Goal: Obtain resource: Obtain resource

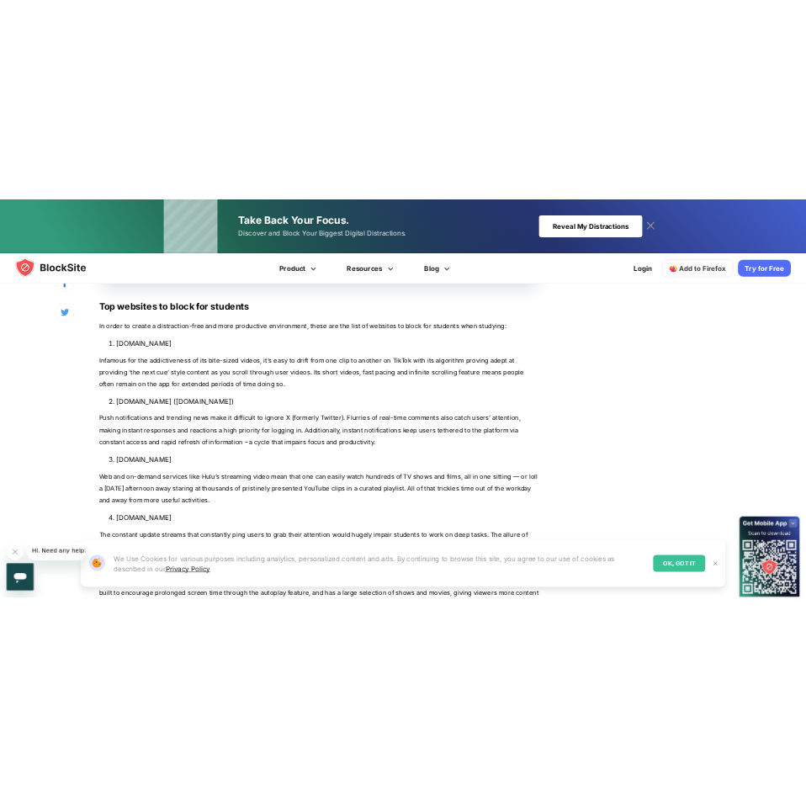
scroll to position [1116, 0]
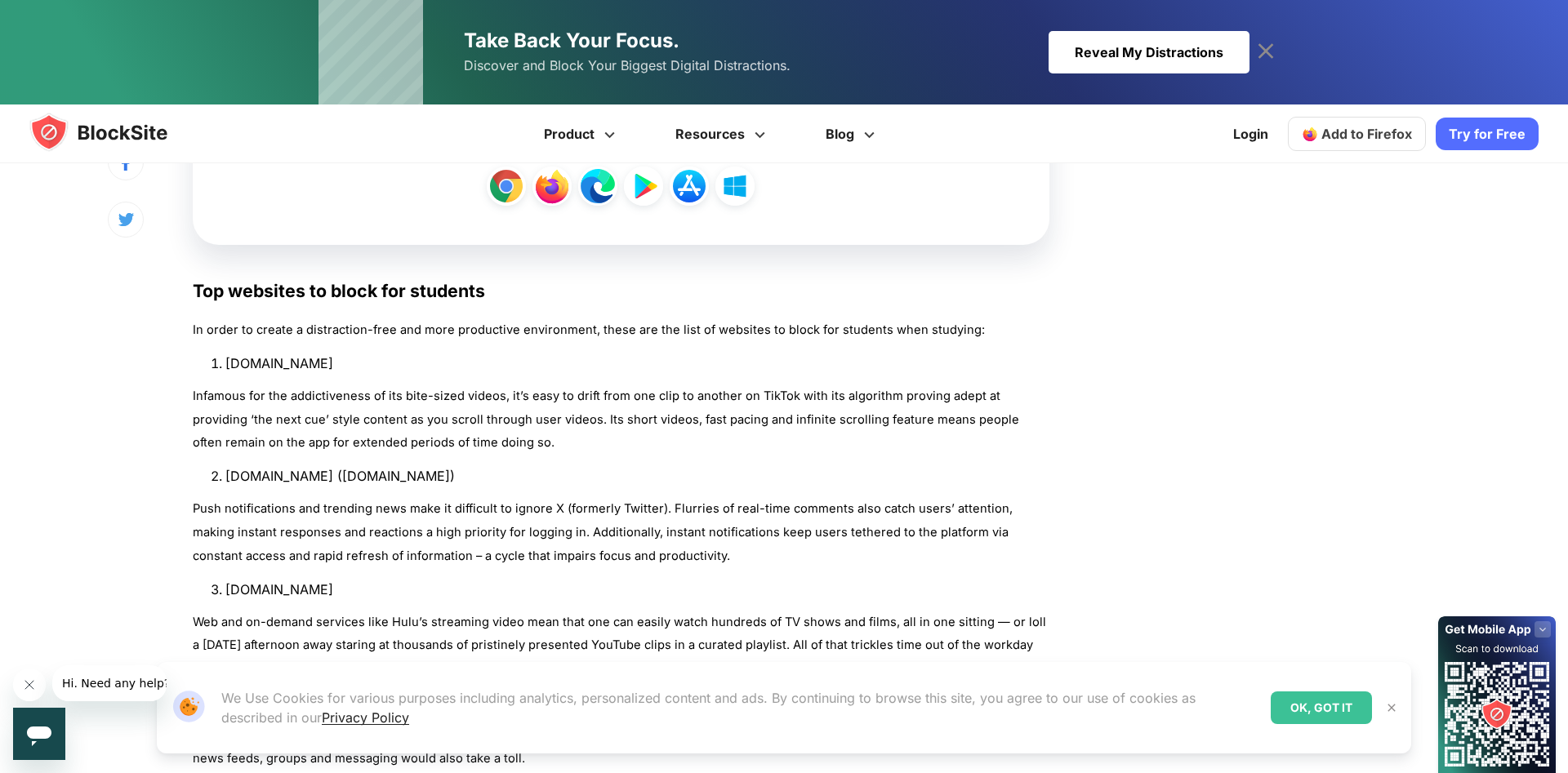
click at [249, 358] on li "[DOMAIN_NAME]" at bounding box center [637, 363] width 824 height 16
click at [250, 358] on li "[DOMAIN_NAME]" at bounding box center [637, 363] width 824 height 16
click at [317, 369] on li "[DOMAIN_NAME]" at bounding box center [637, 363] width 824 height 16
drag, startPoint x: 265, startPoint y: 364, endPoint x: 226, endPoint y: 364, distance: 39.0
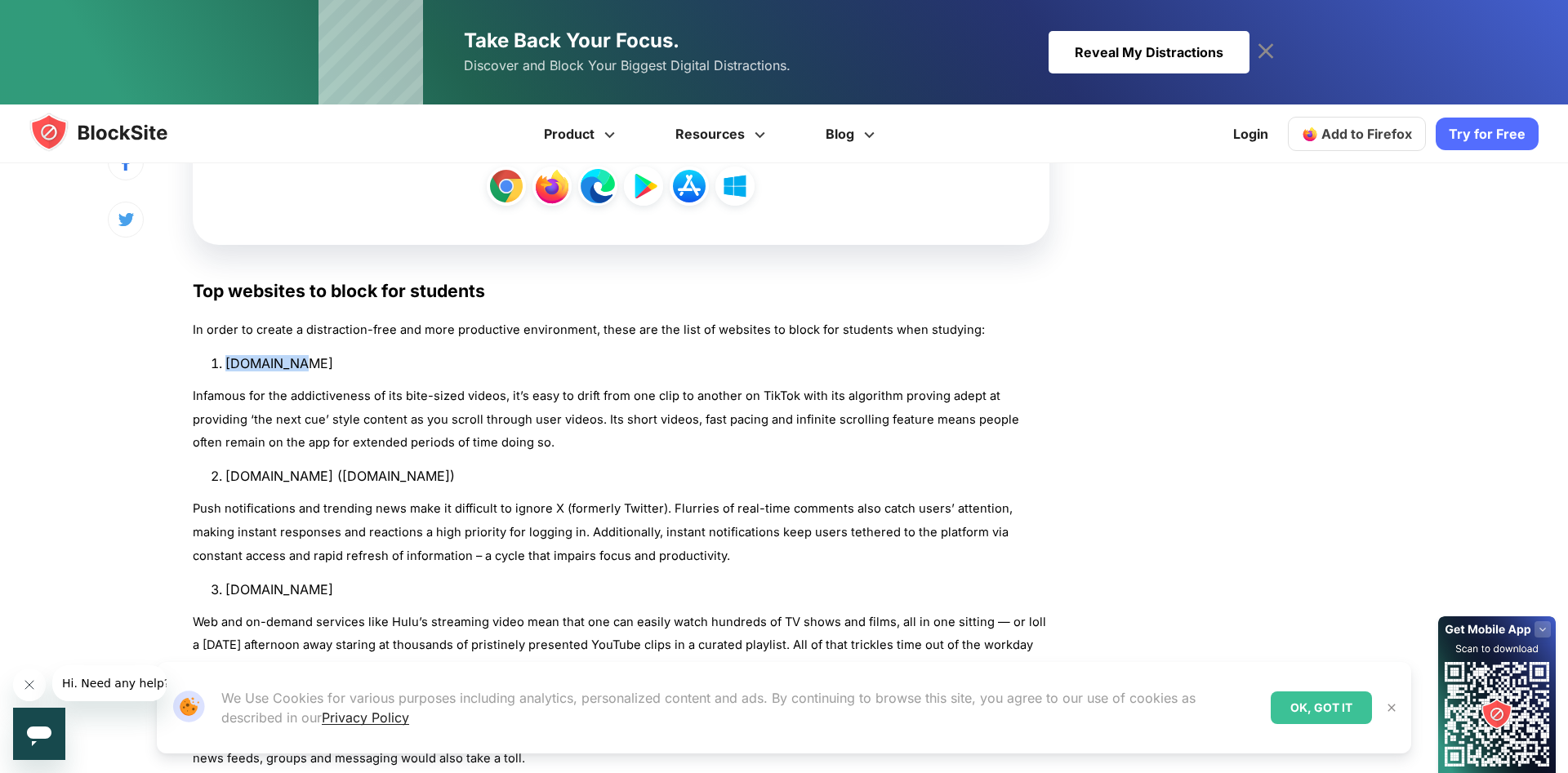
click at [226, 364] on li "[DOMAIN_NAME]" at bounding box center [637, 363] width 824 height 16
copy li "[DOMAIN_NAME]"
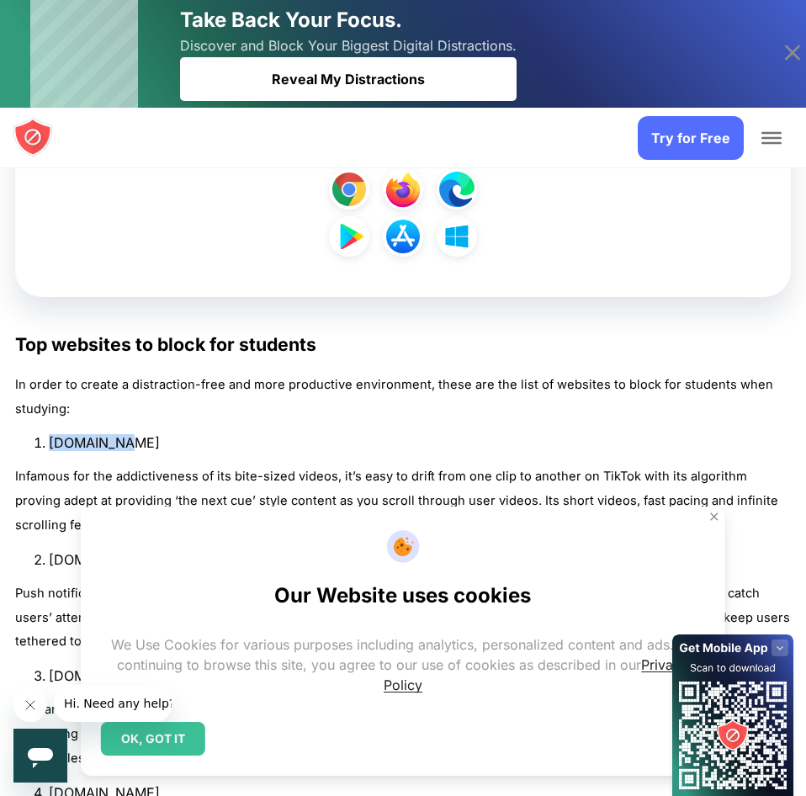
click at [715, 516] on img at bounding box center [714, 516] width 13 height 13
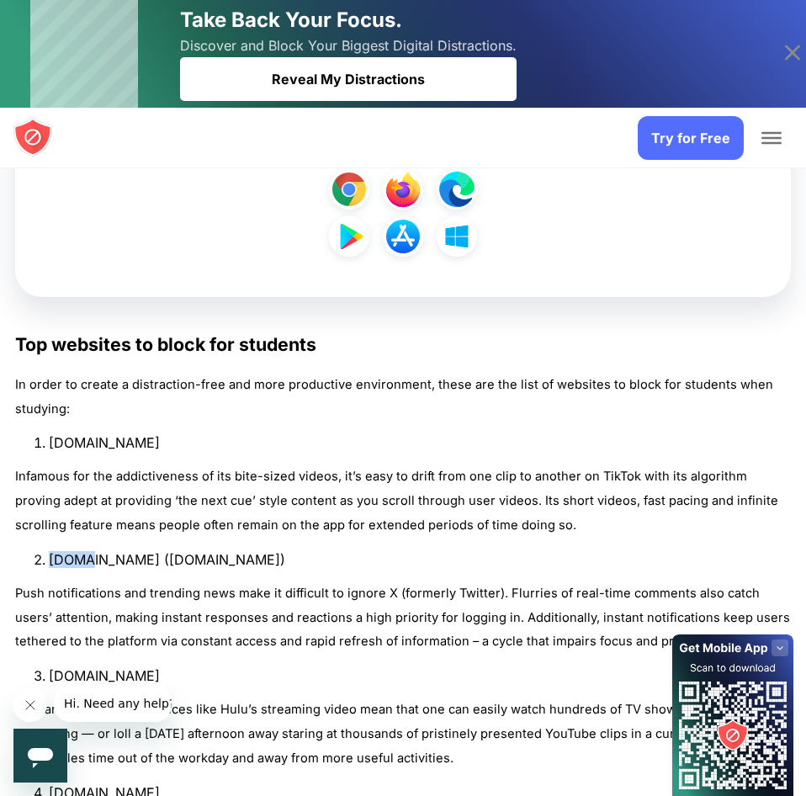
drag, startPoint x: 51, startPoint y: 555, endPoint x: 85, endPoint y: 561, distance: 34.2
click at [85, 561] on li "[DOMAIN_NAME] ([DOMAIN_NAME])" at bounding box center [420, 559] width 742 height 17
copy li "[DOMAIN_NAME]"
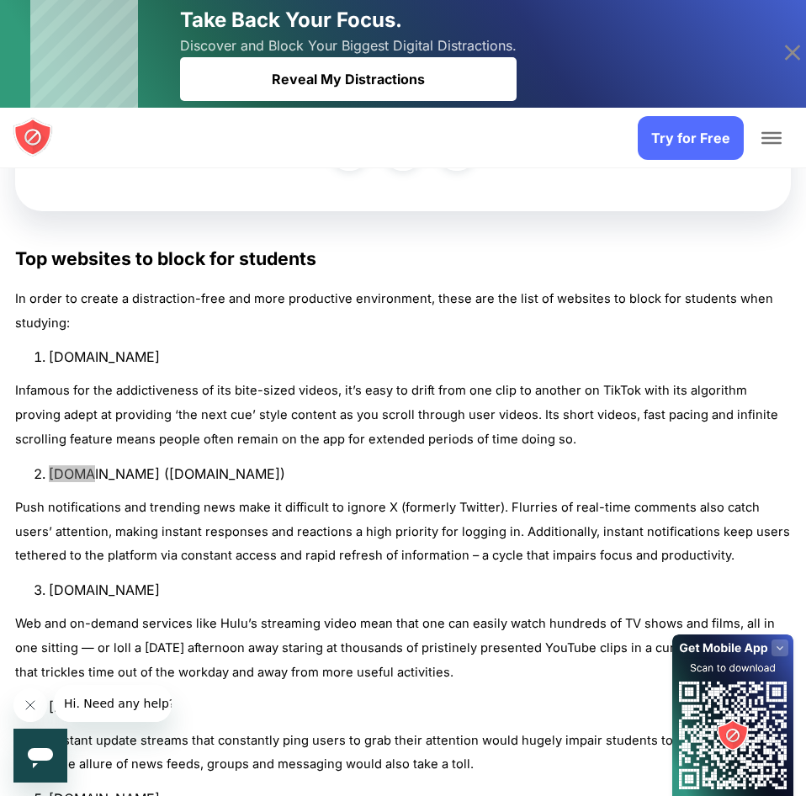
scroll to position [1288, 0]
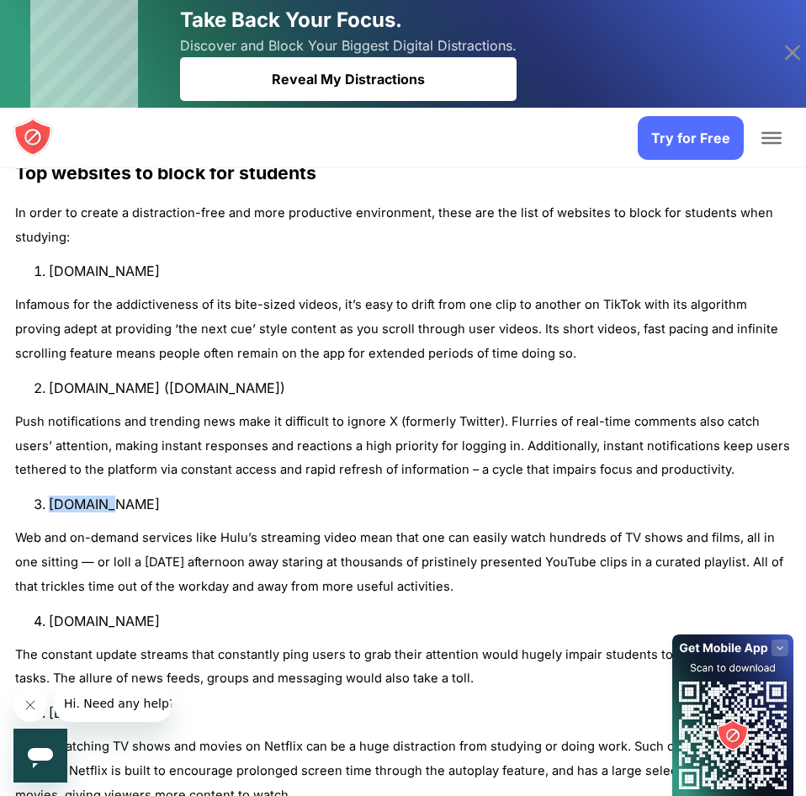
drag, startPoint x: 50, startPoint y: 505, endPoint x: 138, endPoint y: 511, distance: 87.7
click at [138, 511] on li "[DOMAIN_NAME]" at bounding box center [420, 504] width 742 height 17
copy li "[DOMAIN_NAME]"
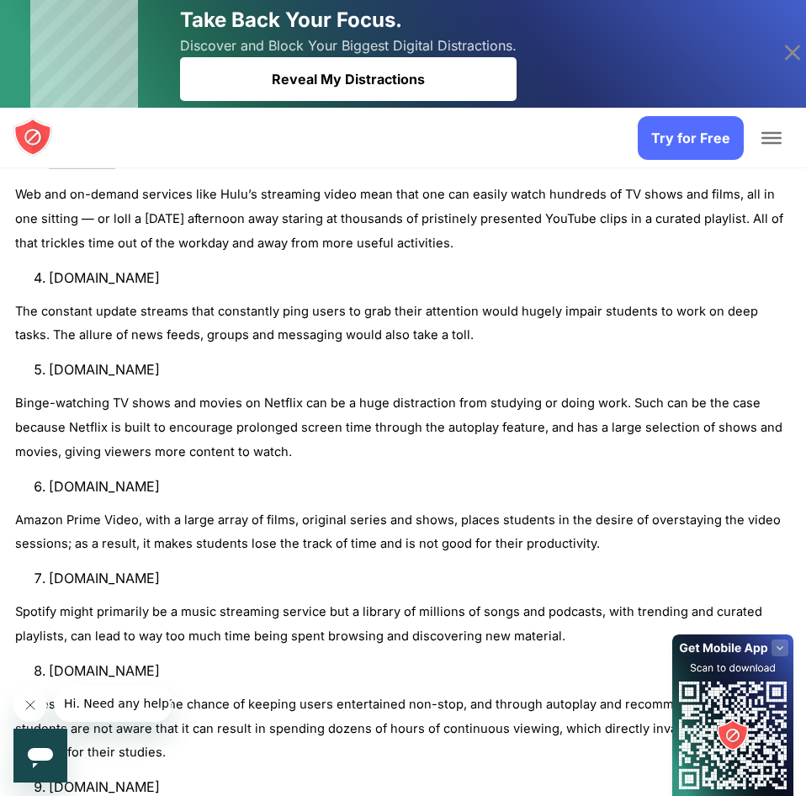
scroll to position [1545, 0]
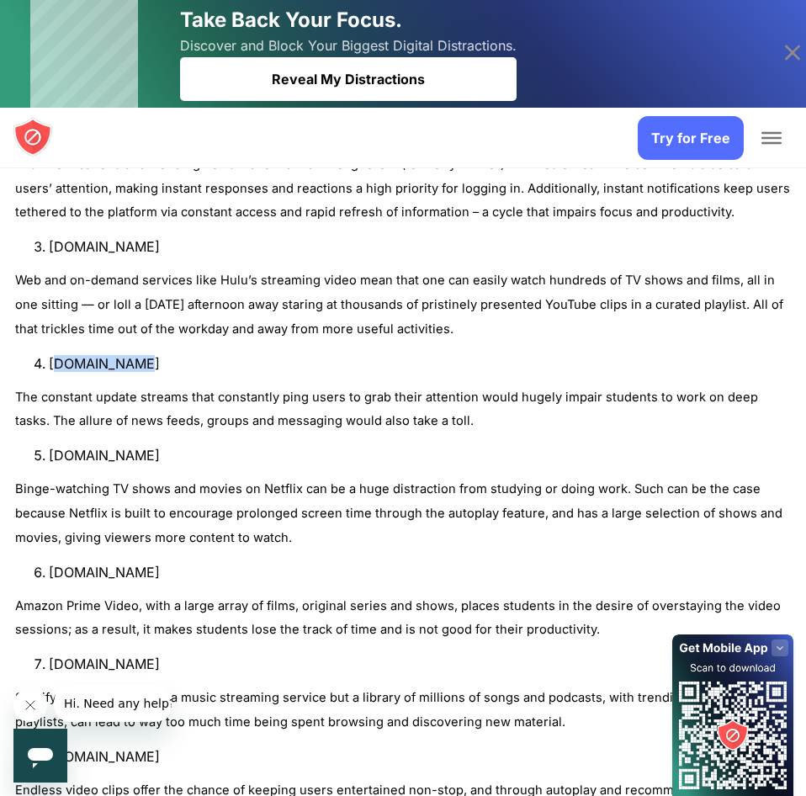
drag, startPoint x: 53, startPoint y: 362, endPoint x: 182, endPoint y: 362, distance: 128.8
click at [182, 362] on li "[DOMAIN_NAME]" at bounding box center [420, 363] width 742 height 17
click at [74, 361] on li "[DOMAIN_NAME]" at bounding box center [420, 363] width 742 height 17
drag, startPoint x: 148, startPoint y: 368, endPoint x: 174, endPoint y: 368, distance: 26.1
click at [174, 368] on li "[DOMAIN_NAME]" at bounding box center [420, 363] width 742 height 17
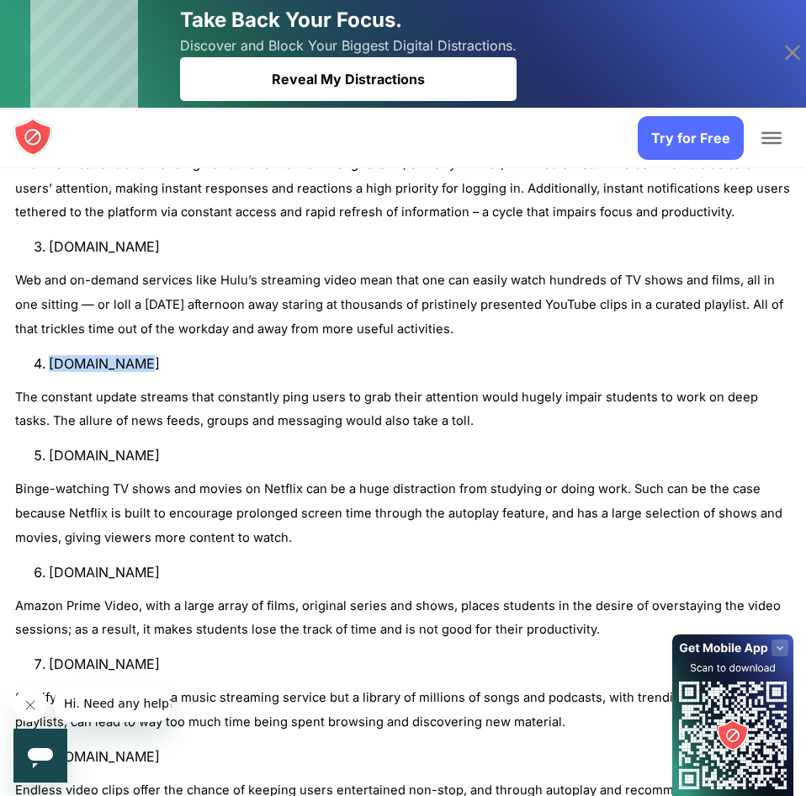
copy li "[DOMAIN_NAME]"
drag, startPoint x: 50, startPoint y: 456, endPoint x: 132, endPoint y: 457, distance: 82.5
click at [132, 457] on li "[DOMAIN_NAME]" at bounding box center [420, 455] width 742 height 17
copy li "[DOMAIN_NAME]"
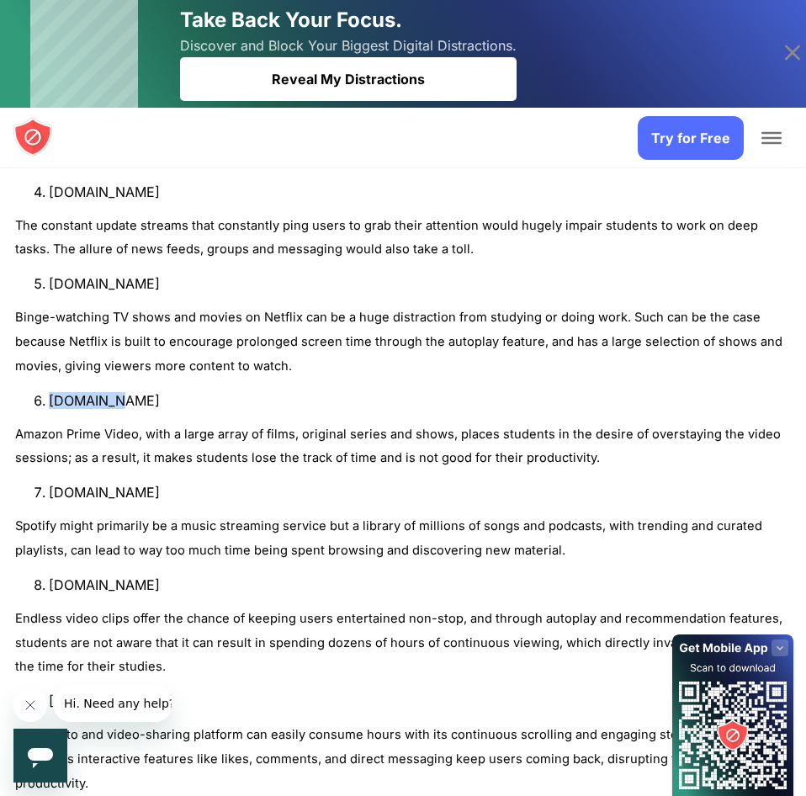
drag, startPoint x: 52, startPoint y: 396, endPoint x: 141, endPoint y: 401, distance: 88.6
click at [141, 401] on li "[DOMAIN_NAME]" at bounding box center [420, 400] width 742 height 17
copy li "[DOMAIN_NAME]"
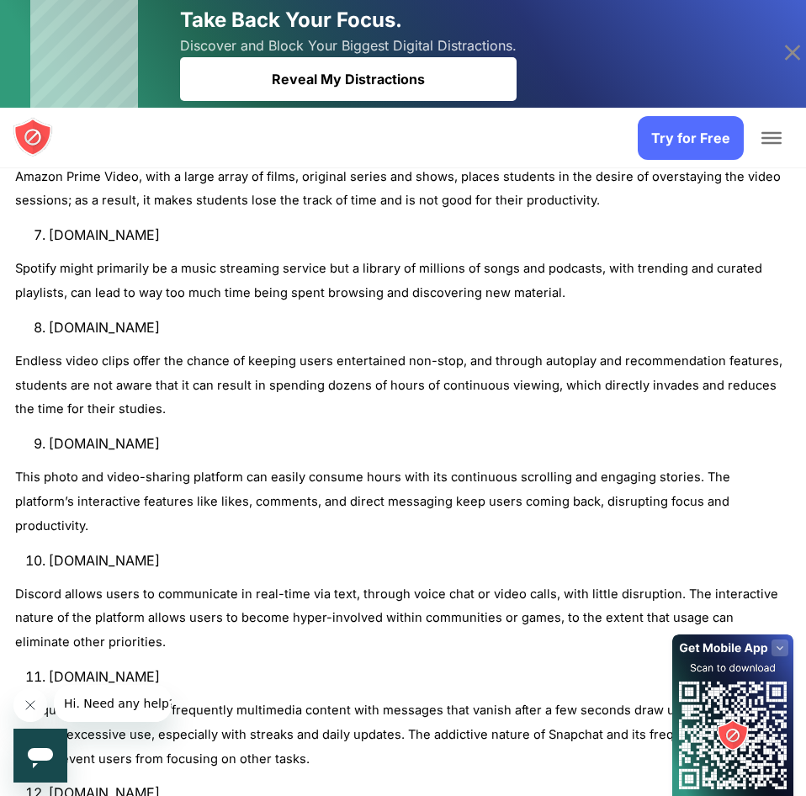
scroll to position [1803, 0]
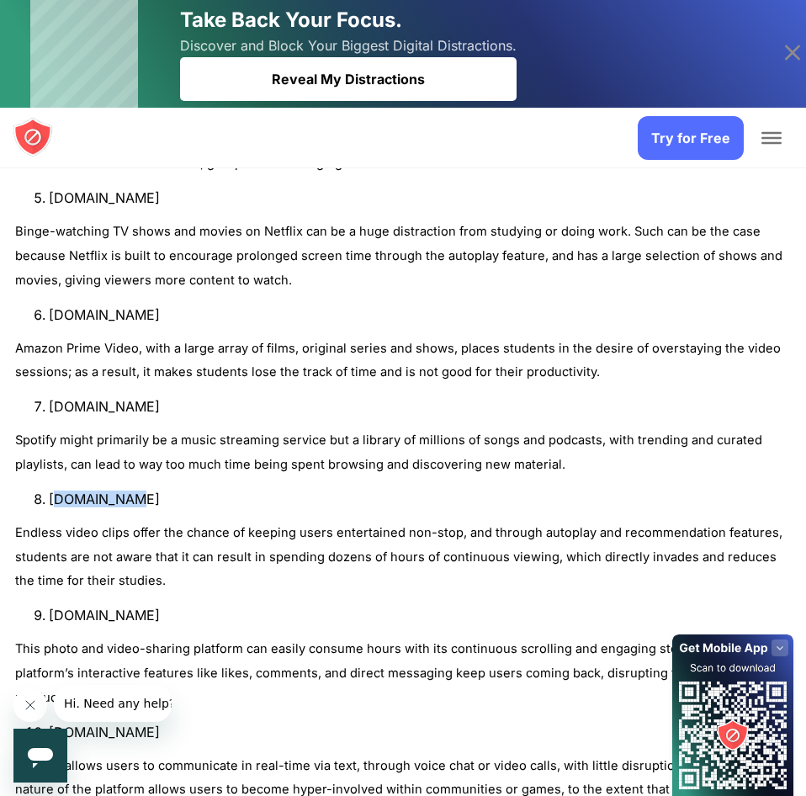
drag, startPoint x: 53, startPoint y: 495, endPoint x: 224, endPoint y: 509, distance: 171.4
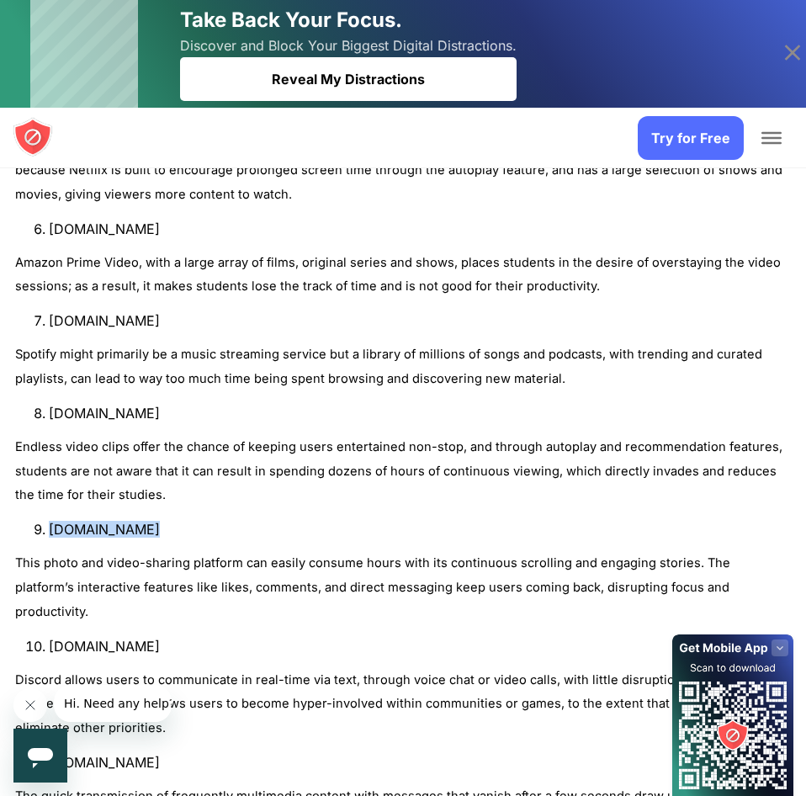
drag, startPoint x: 50, startPoint y: 528, endPoint x: 194, endPoint y: 528, distance: 143.1
click at [194, 528] on li "[DOMAIN_NAME]" at bounding box center [420, 529] width 742 height 17
copy li "[DOMAIN_NAME]"
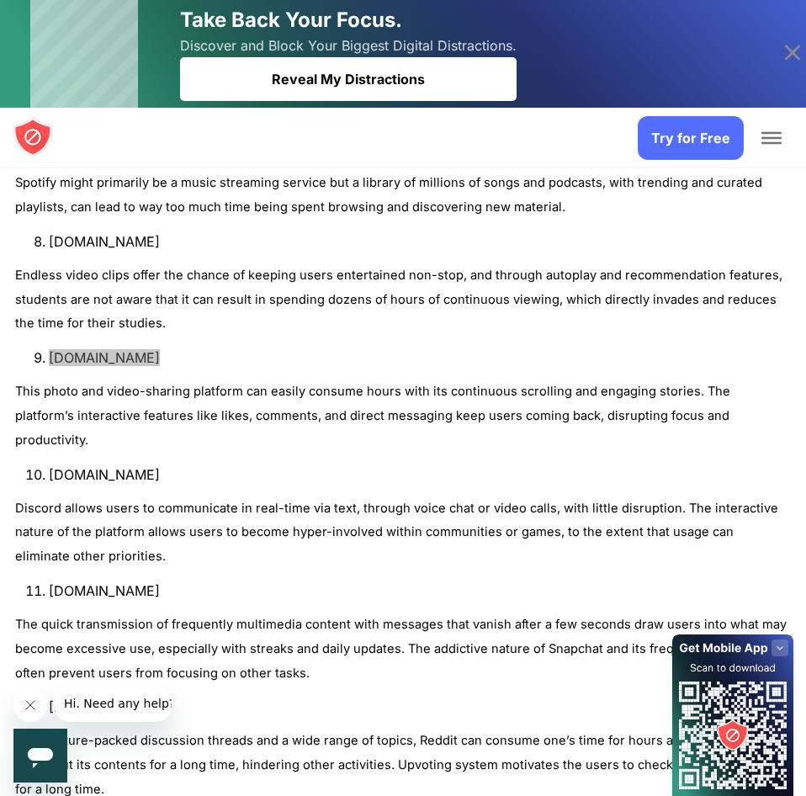
scroll to position [2146, 0]
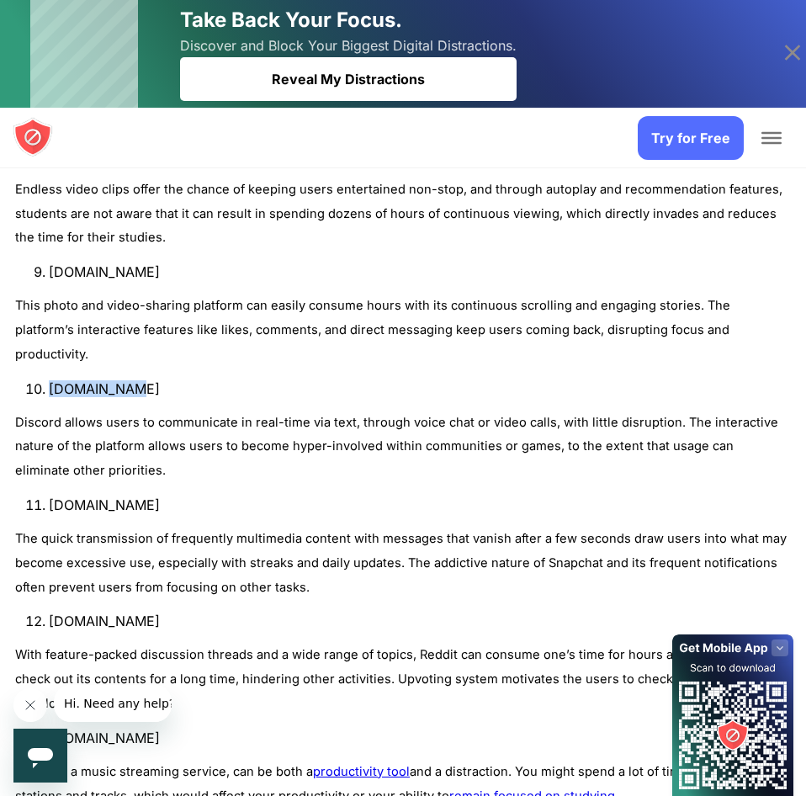
drag, startPoint x: 52, startPoint y: 363, endPoint x: 169, endPoint y: 365, distance: 117.0
click at [169, 380] on li "[DOMAIN_NAME]" at bounding box center [420, 388] width 742 height 17
copy li "[DOMAIN_NAME]"
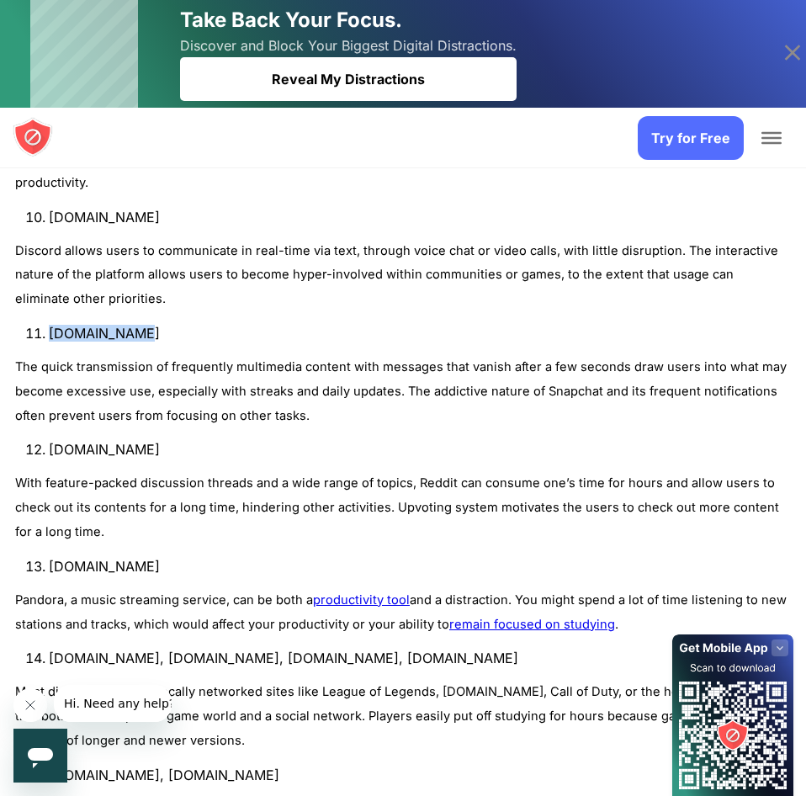
drag, startPoint x: 51, startPoint y: 311, endPoint x: 171, endPoint y: 324, distance: 120.3
copy li "[DOMAIN_NAME]"
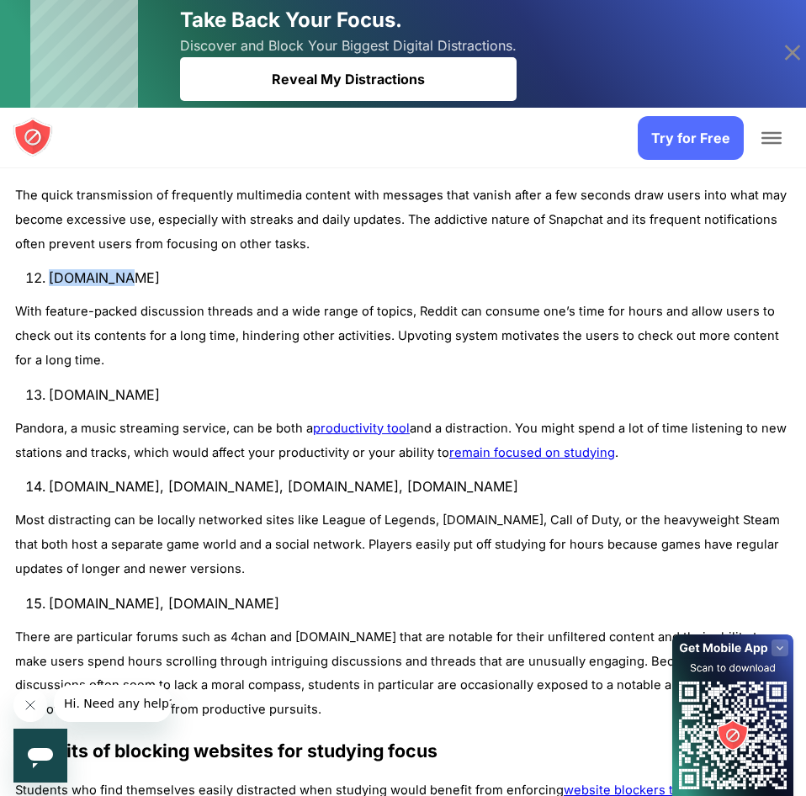
drag, startPoint x: 50, startPoint y: 254, endPoint x: 216, endPoint y: 258, distance: 165.8
click at [175, 269] on li "[DOMAIN_NAME]" at bounding box center [420, 277] width 742 height 17
copy li "[DOMAIN_NAME]"
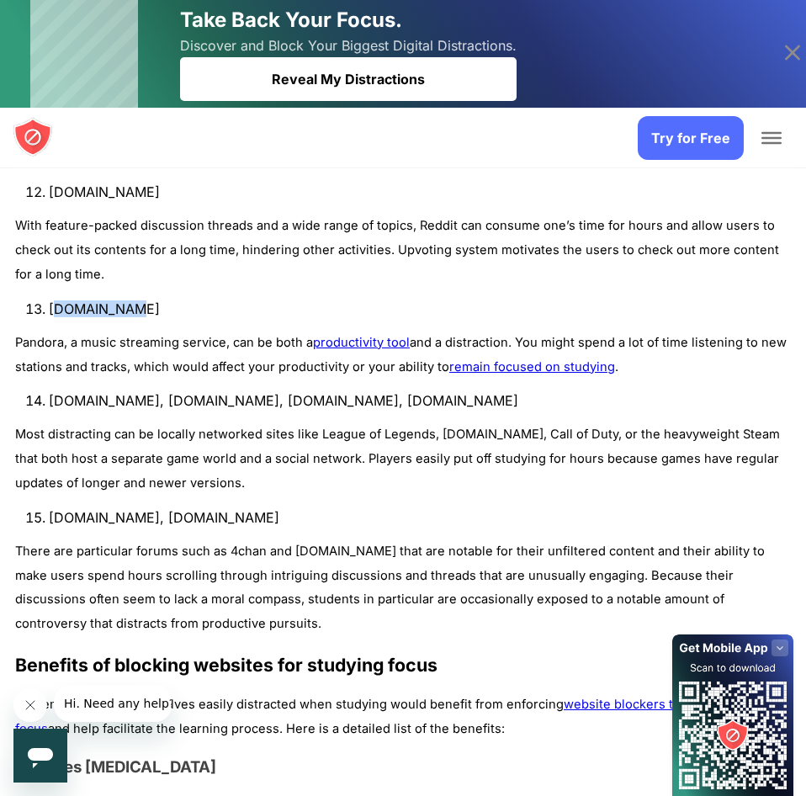
drag, startPoint x: 61, startPoint y: 285, endPoint x: 142, endPoint y: 288, distance: 81.7
click at [142, 300] on li "[DOMAIN_NAME]" at bounding box center [420, 308] width 742 height 17
click at [49, 300] on li "[DOMAIN_NAME]" at bounding box center [420, 308] width 742 height 17
click at [50, 300] on li "[DOMAIN_NAME]" at bounding box center [420, 308] width 742 height 17
drag, startPoint x: 50, startPoint y: 281, endPoint x: 153, endPoint y: 284, distance: 103.6
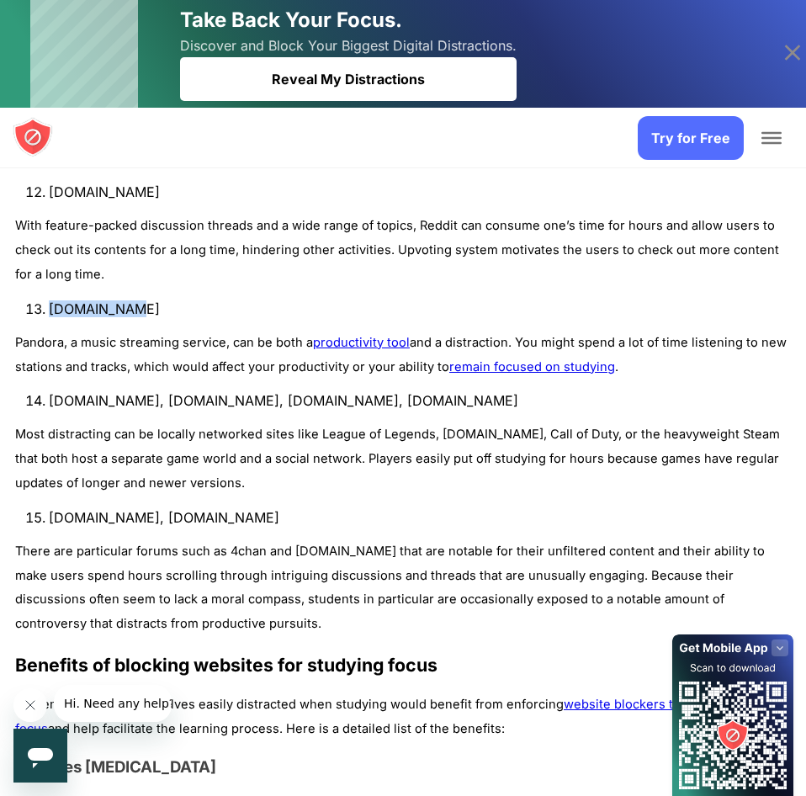
click at [153, 300] on li "[DOMAIN_NAME]" at bounding box center [420, 308] width 742 height 17
drag, startPoint x: 52, startPoint y: 378, endPoint x: 189, endPoint y: 380, distance: 136.3
click at [189, 392] on li "[DOMAIN_NAME], [DOMAIN_NAME], [DOMAIN_NAME], [DOMAIN_NAME]" at bounding box center [420, 400] width 742 height 17
drag, startPoint x: 197, startPoint y: 372, endPoint x: 258, endPoint y: 375, distance: 61.5
click at [258, 392] on li "[DOMAIN_NAME], [DOMAIN_NAME], [DOMAIN_NAME], [DOMAIN_NAME]" at bounding box center [420, 400] width 742 height 17
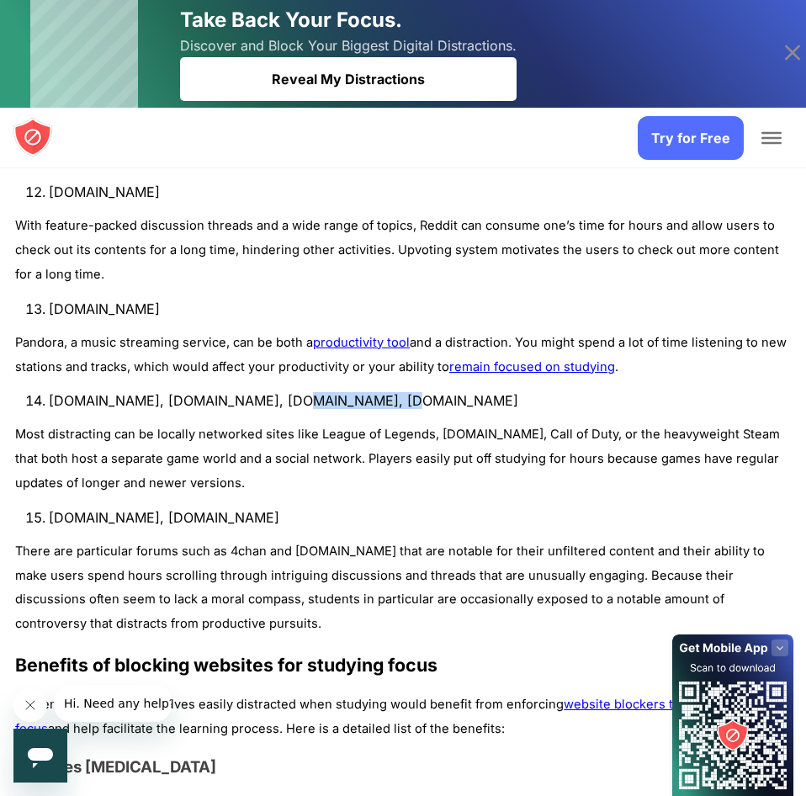
drag, startPoint x: 269, startPoint y: 376, endPoint x: 366, endPoint y: 380, distance: 96.9
click at [366, 392] on li "[DOMAIN_NAME], [DOMAIN_NAME], [DOMAIN_NAME], [DOMAIN_NAME]" at bounding box center [420, 400] width 742 height 17
drag, startPoint x: 375, startPoint y: 371, endPoint x: 545, endPoint y: 372, distance: 170.0
click at [545, 392] on li "[DOMAIN_NAME], [DOMAIN_NAME], [DOMAIN_NAME], [DOMAIN_NAME]" at bounding box center [420, 400] width 742 height 17
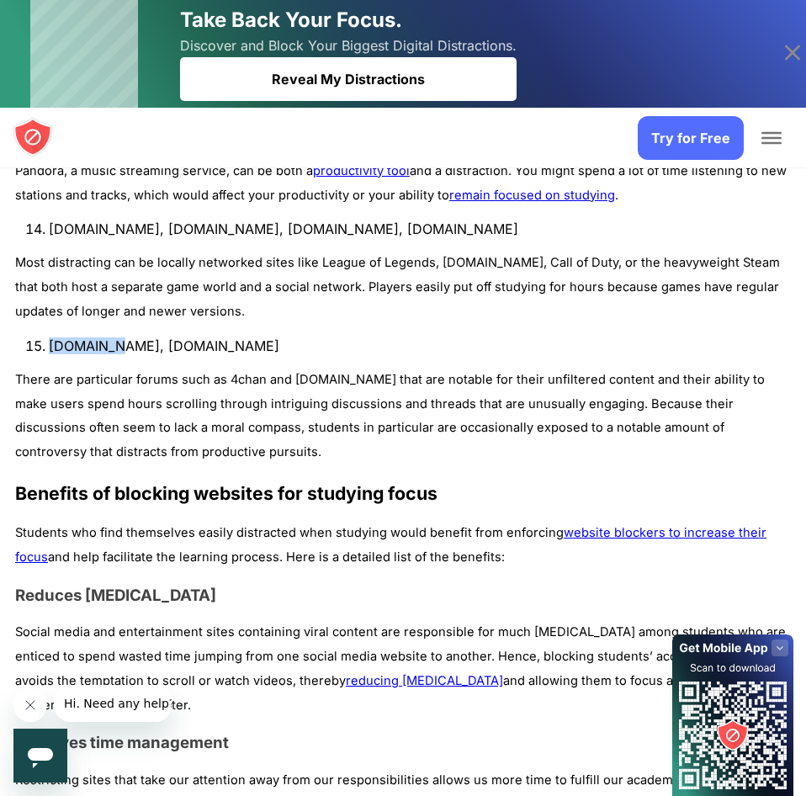
drag, startPoint x: 52, startPoint y: 320, endPoint x: 115, endPoint y: 317, distance: 63.2
click at [115, 337] on li "[DOMAIN_NAME], [DOMAIN_NAME]" at bounding box center [420, 345] width 742 height 17
drag, startPoint x: 120, startPoint y: 319, endPoint x: 175, endPoint y: 326, distance: 55.1
click at [175, 337] on li "[DOMAIN_NAME], [DOMAIN_NAME]" at bounding box center [420, 345] width 742 height 17
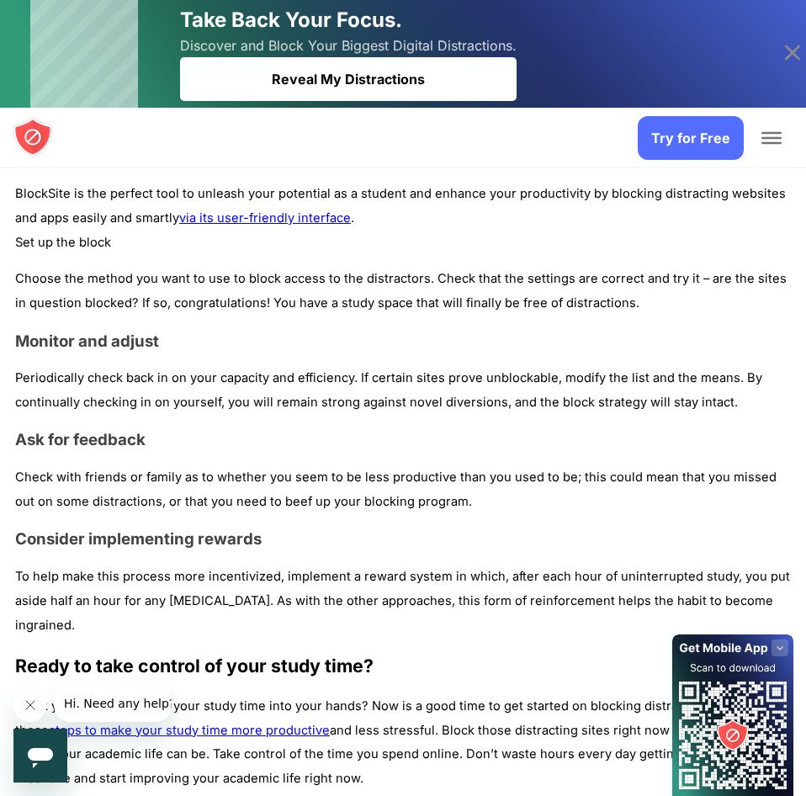
scroll to position [4979, 0]
